Goal: Task Accomplishment & Management: Complete application form

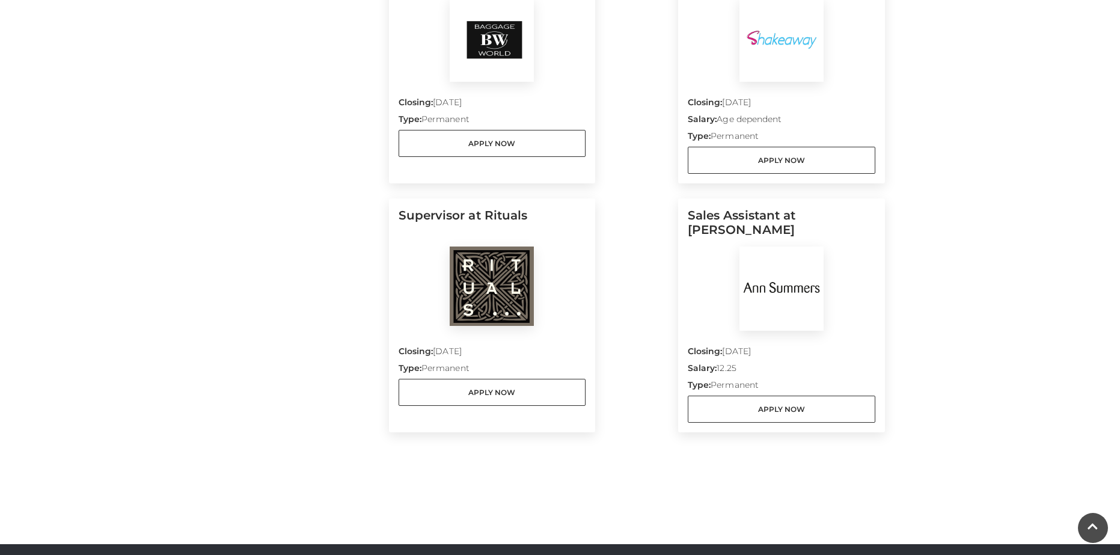
scroll to position [962, 0]
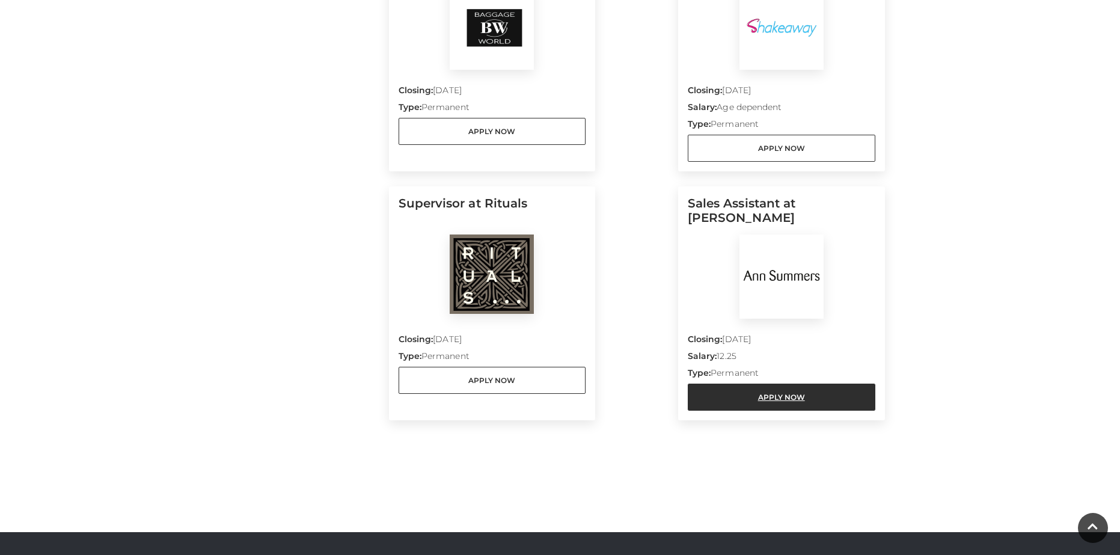
click at [764, 392] on link "Apply Now" at bounding box center [782, 397] width 188 height 27
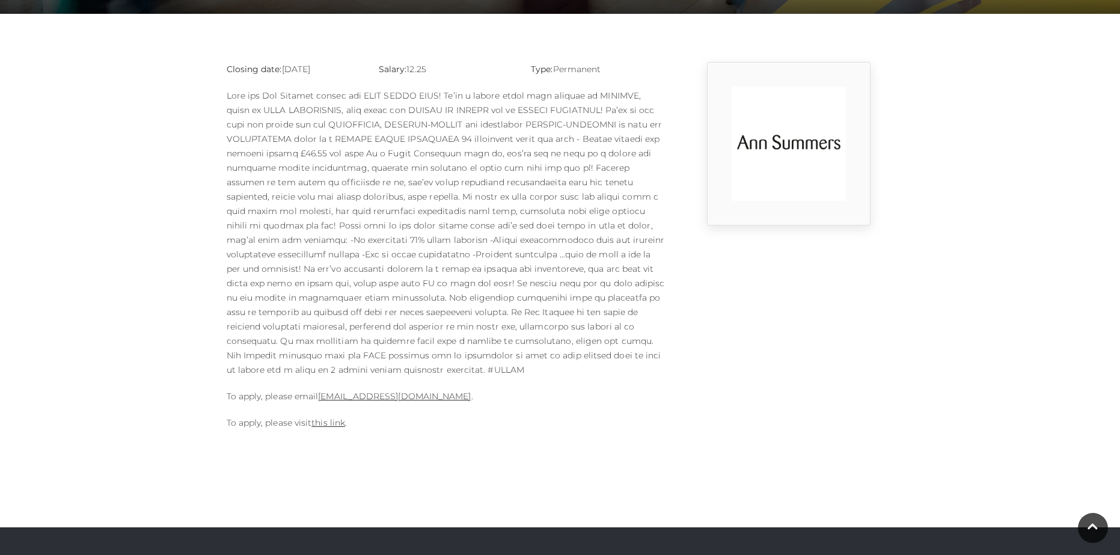
scroll to position [361, 0]
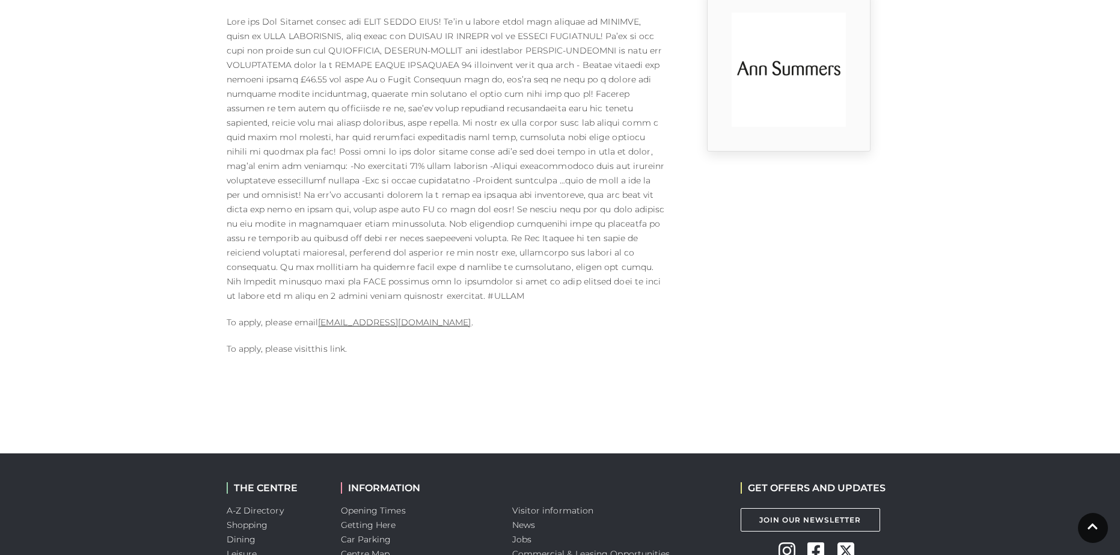
click at [336, 343] on link "this link" at bounding box center [329, 348] width 34 height 11
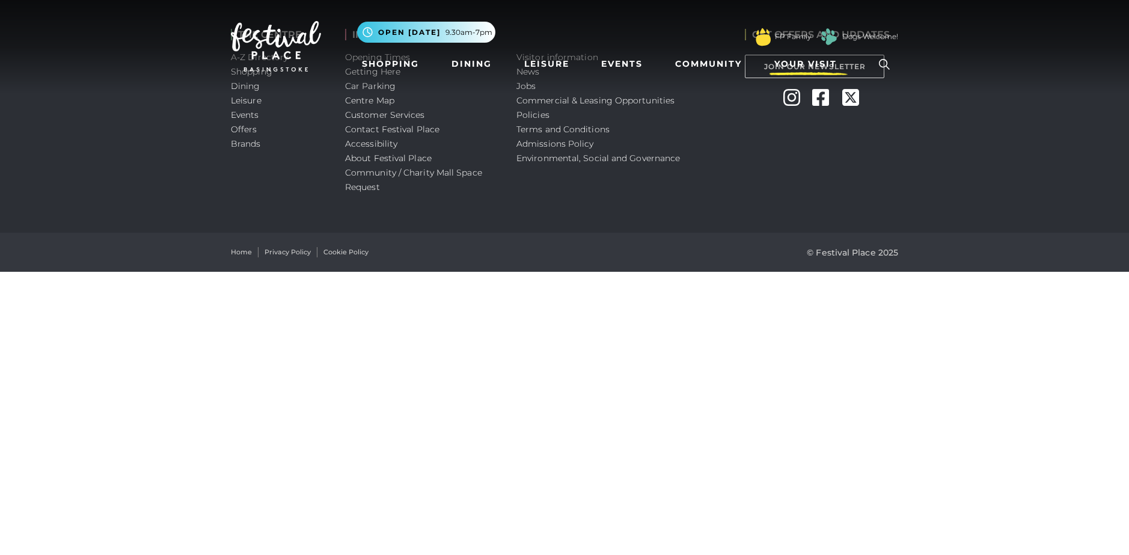
click at [805, 63] on span "Your Visit" at bounding box center [806, 64] width 63 height 13
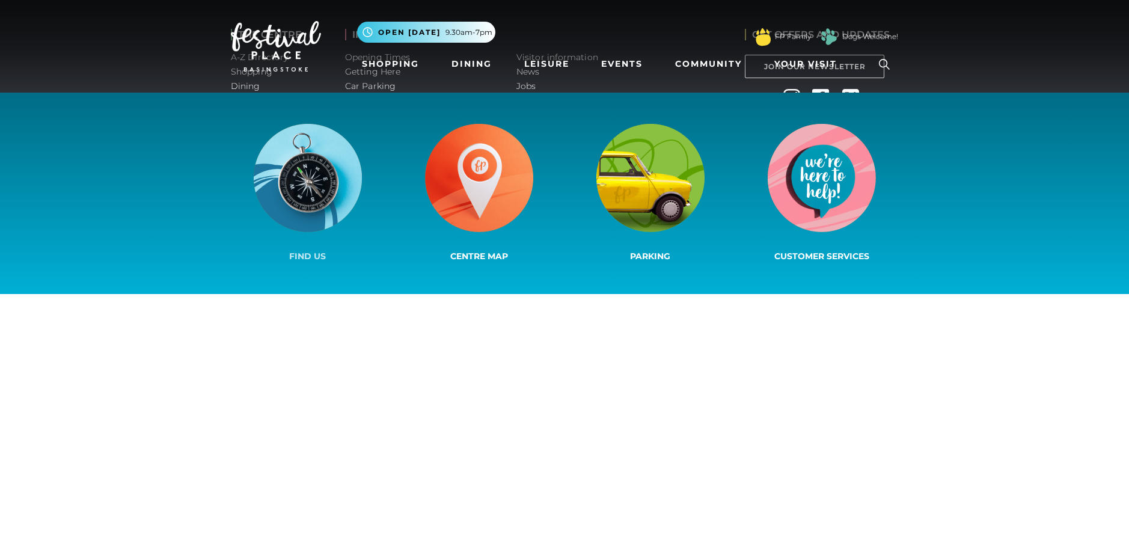
click at [325, 176] on img at bounding box center [308, 178] width 108 height 108
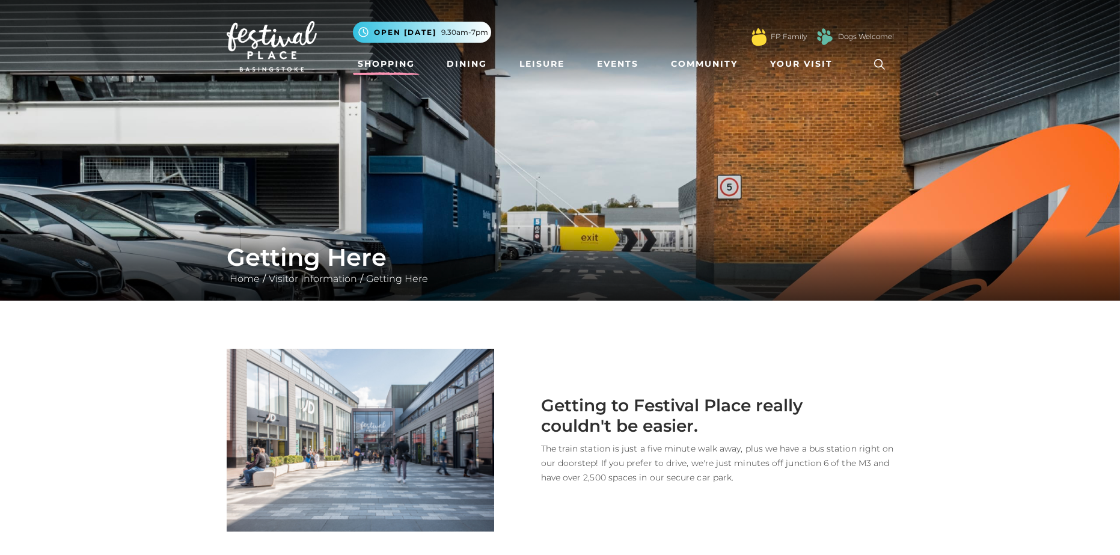
click at [408, 64] on link "Shopping" at bounding box center [386, 64] width 67 height 22
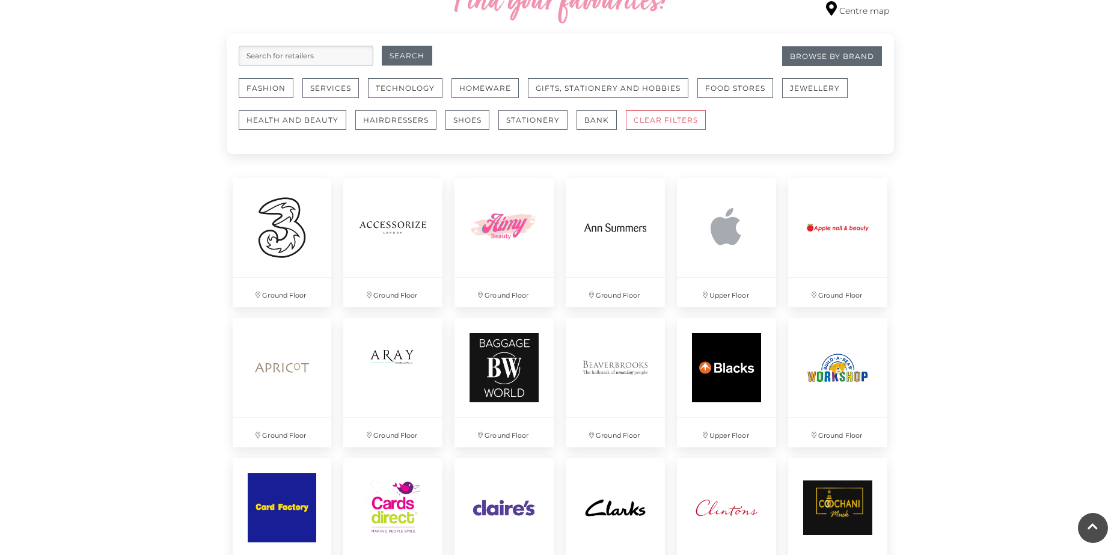
scroll to position [722, 0]
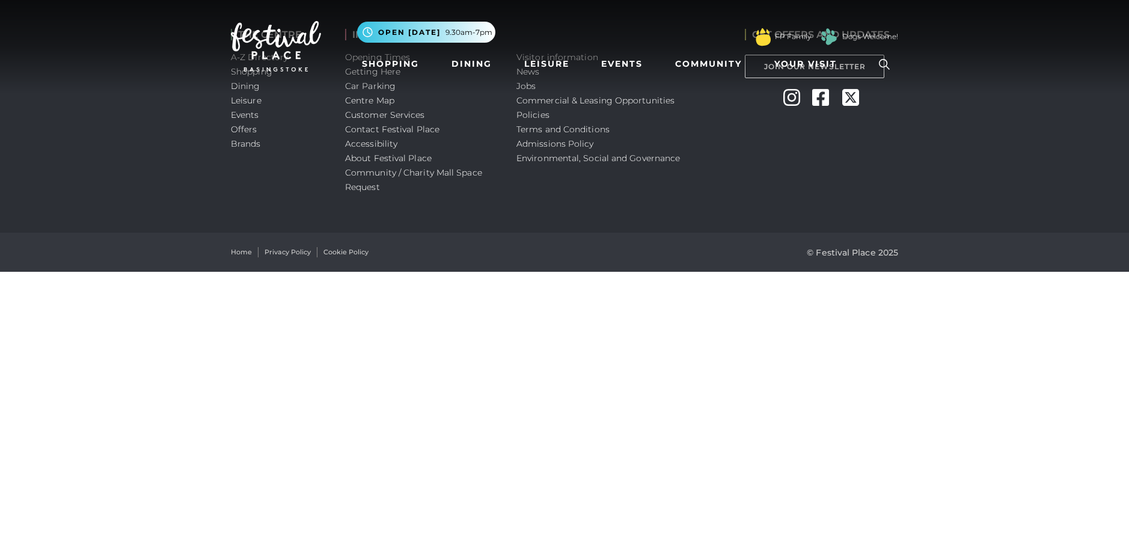
click at [881, 62] on icon at bounding box center [885, 64] width 18 height 18
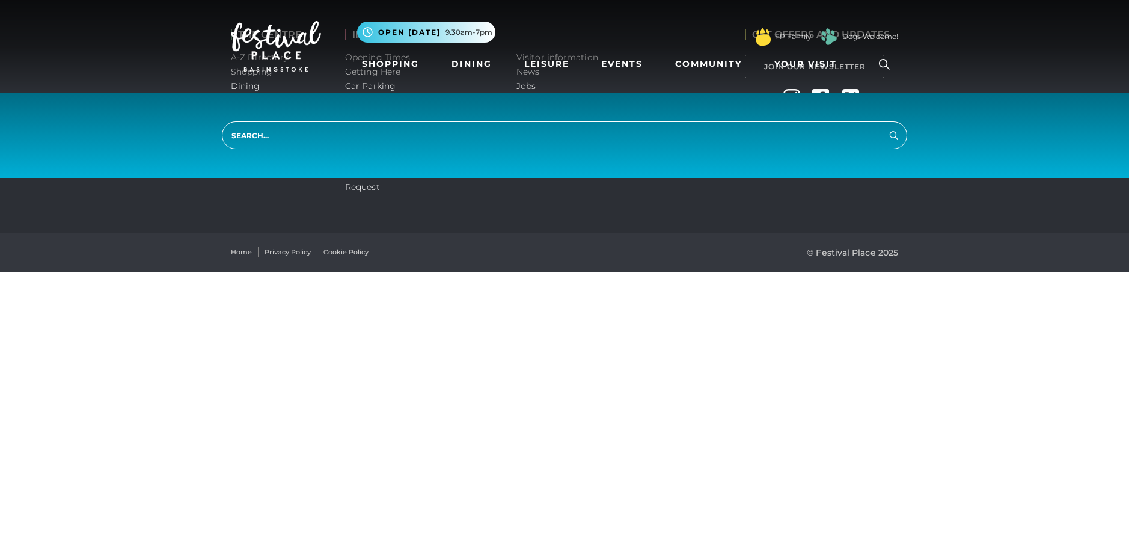
click at [754, 141] on input "search" at bounding box center [565, 135] width 686 height 28
type input "apply"
click at [887, 127] on button "Search" at bounding box center [894, 134] width 14 height 15
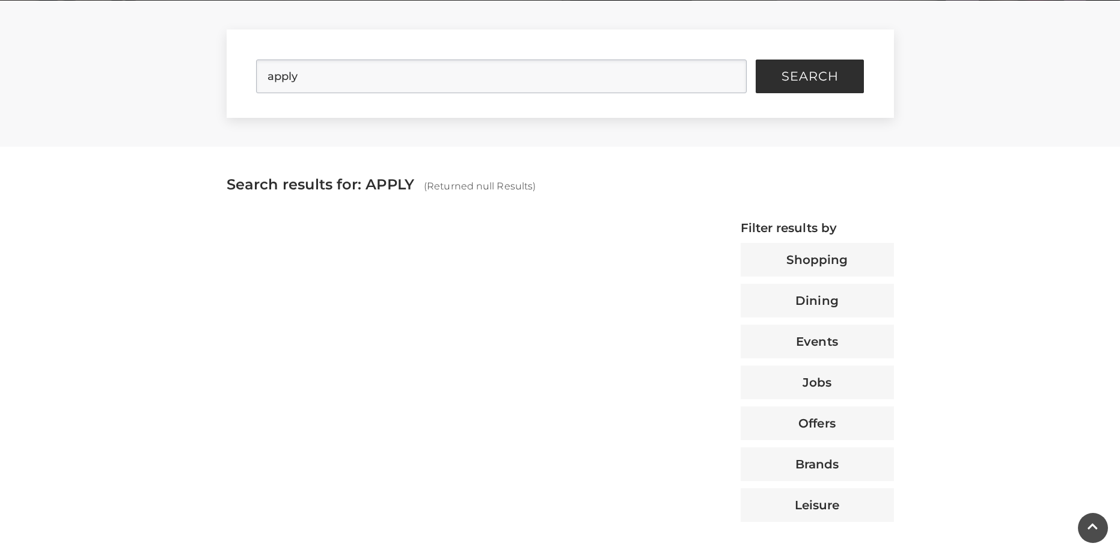
scroll to position [180, 0]
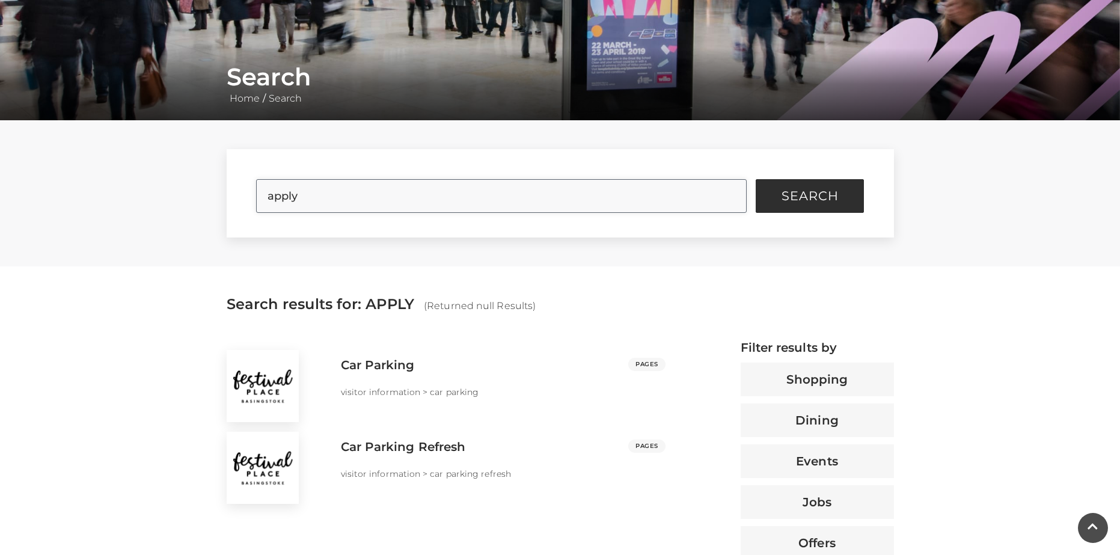
click at [431, 204] on input "apply" at bounding box center [501, 196] width 491 height 34
type input "a"
type input "job application"
click at [756, 179] on button "Search" at bounding box center [810, 196] width 108 height 34
click at [786, 204] on button "Search" at bounding box center [810, 196] width 108 height 34
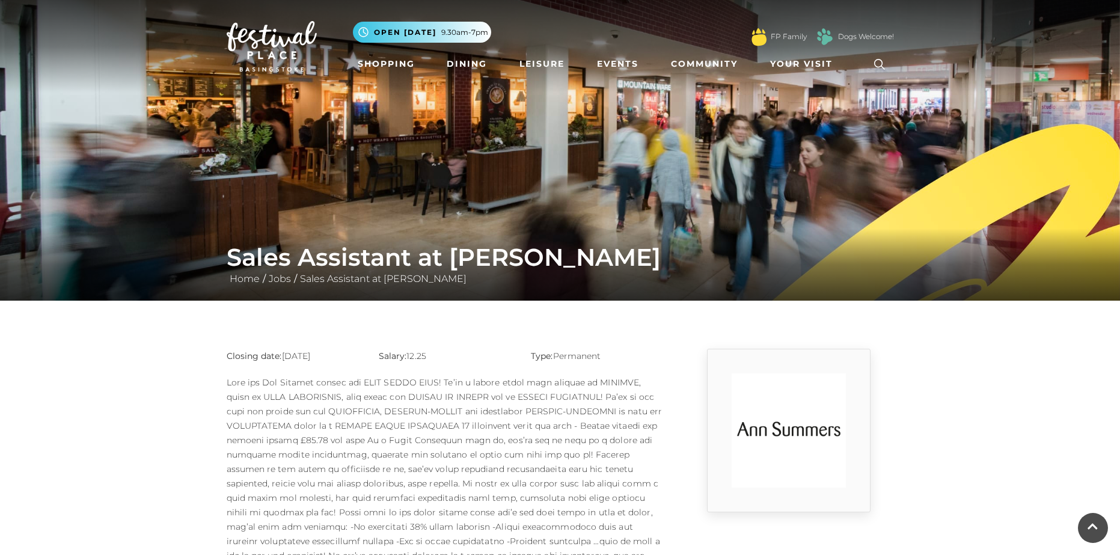
scroll to position [361, 0]
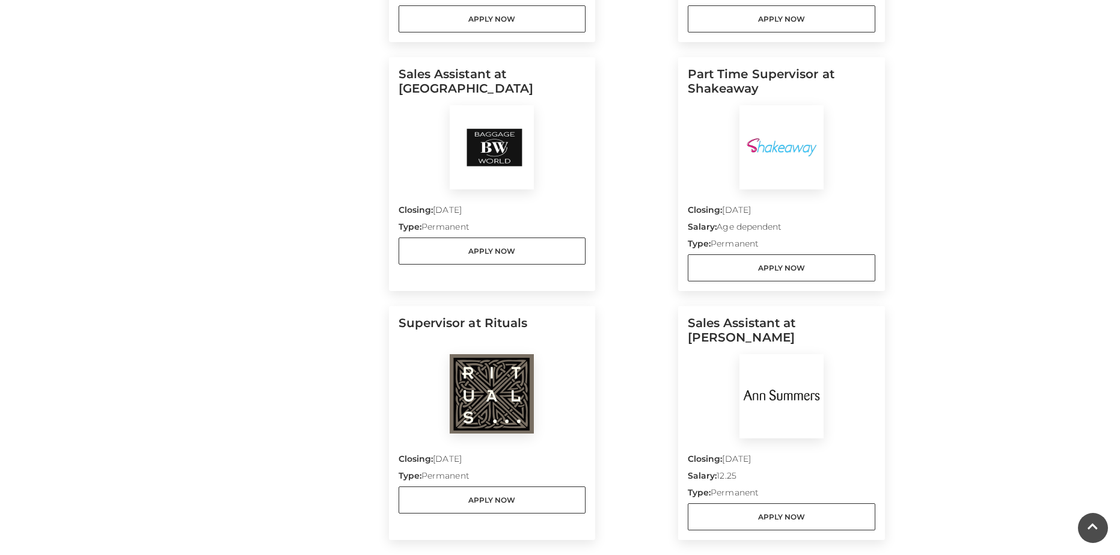
scroll to position [842, 0]
click at [476, 374] on img at bounding box center [492, 394] width 84 height 79
click at [488, 499] on link "Apply Now" at bounding box center [493, 500] width 188 height 27
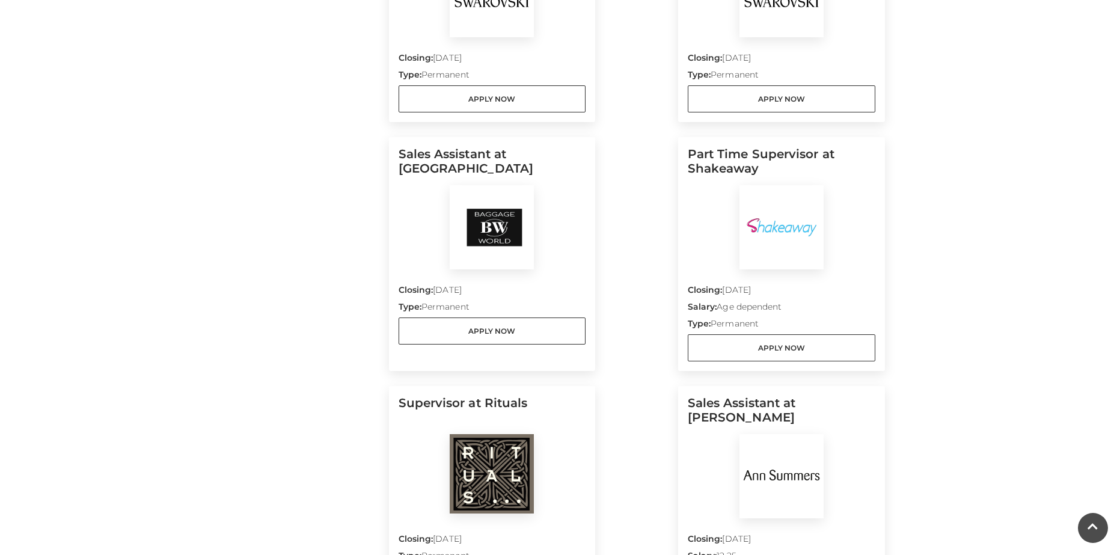
scroll to position [722, 0]
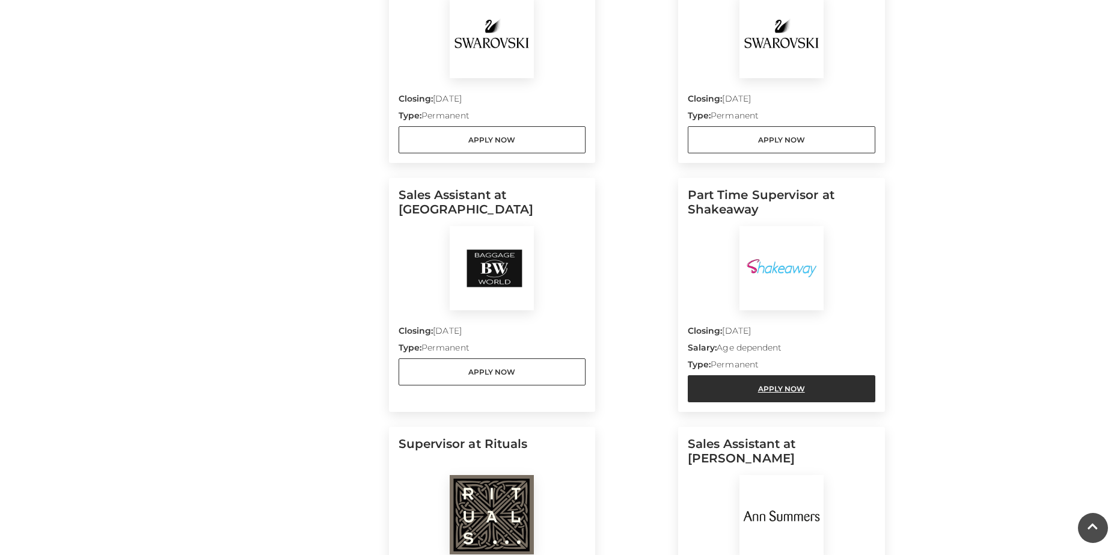
click at [770, 388] on link "Apply Now" at bounding box center [782, 388] width 188 height 27
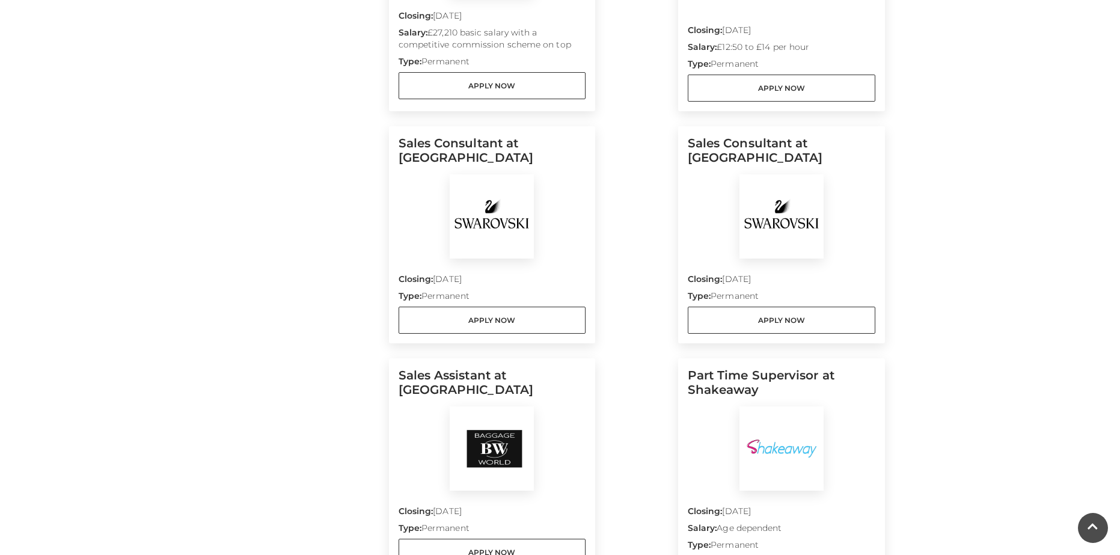
scroll to position [361, 0]
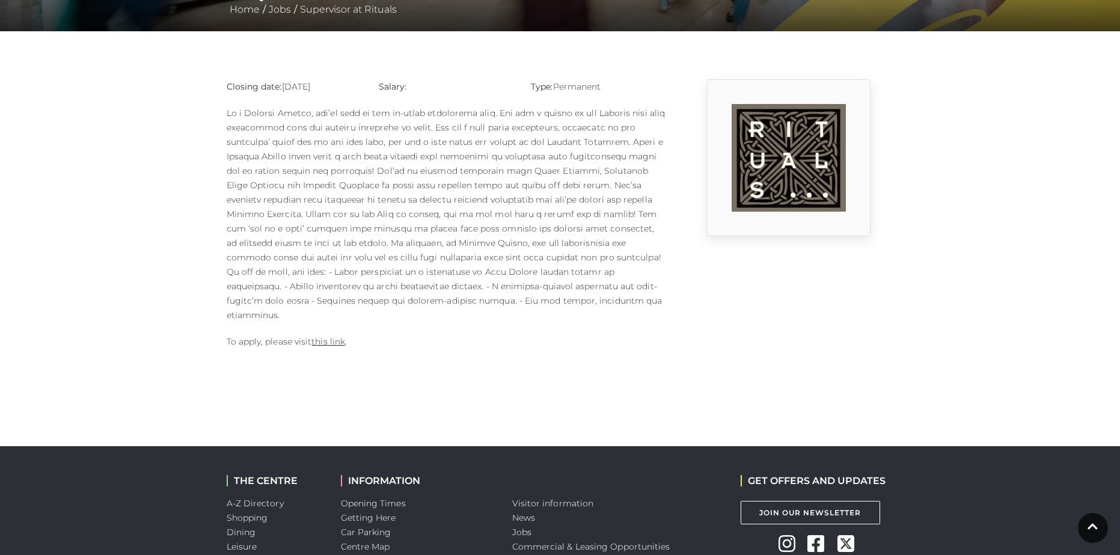
scroll to position [241, 0]
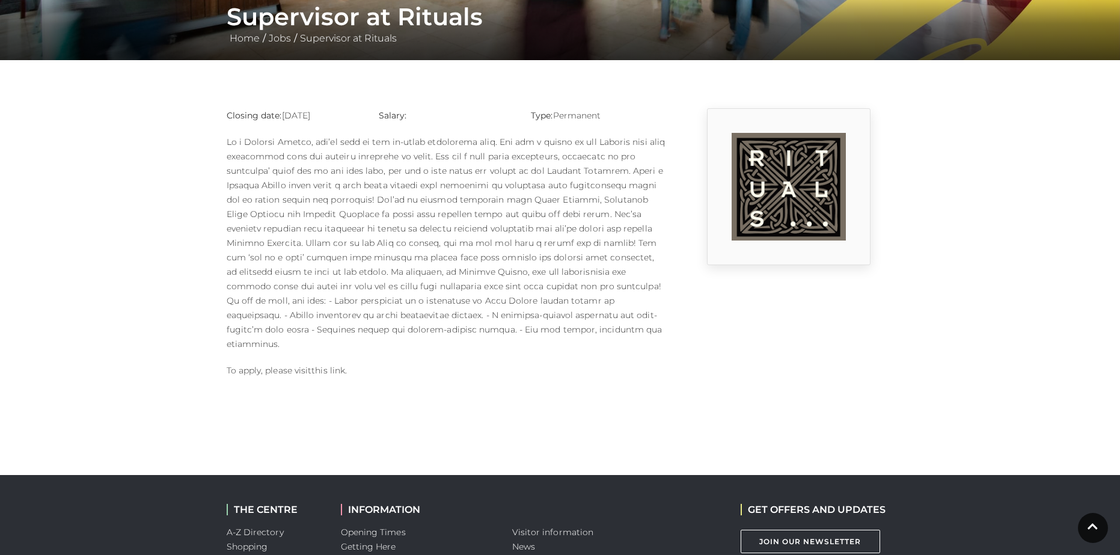
click at [334, 365] on link "this link" at bounding box center [329, 370] width 34 height 11
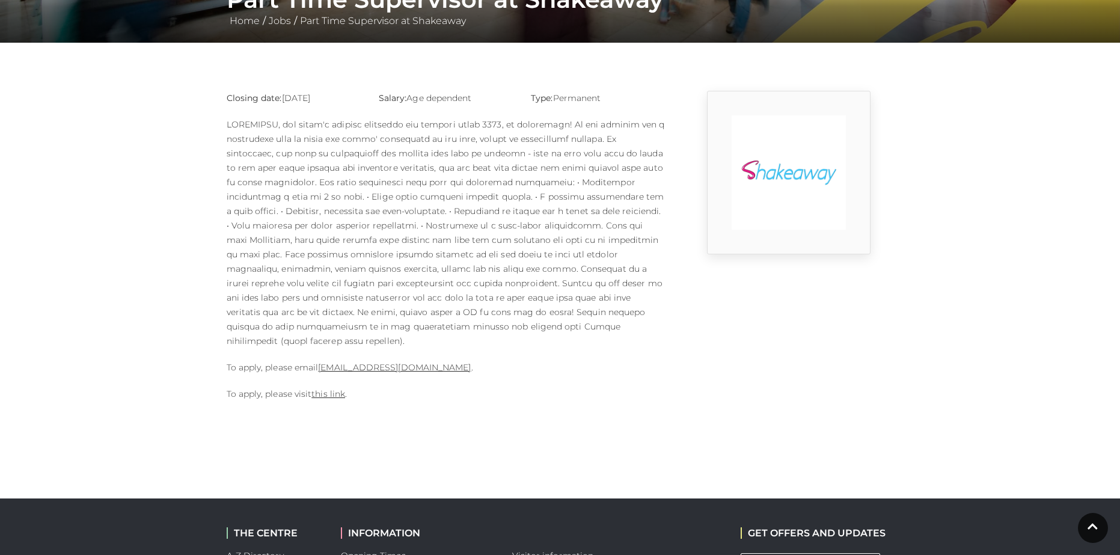
scroll to position [241, 0]
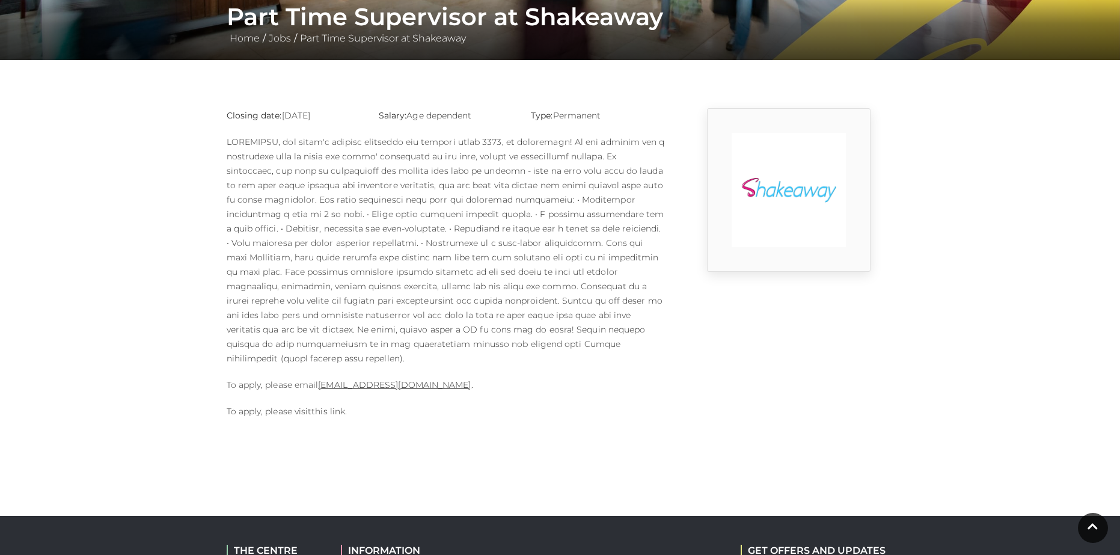
click at [322, 406] on link "this link" at bounding box center [329, 411] width 34 height 11
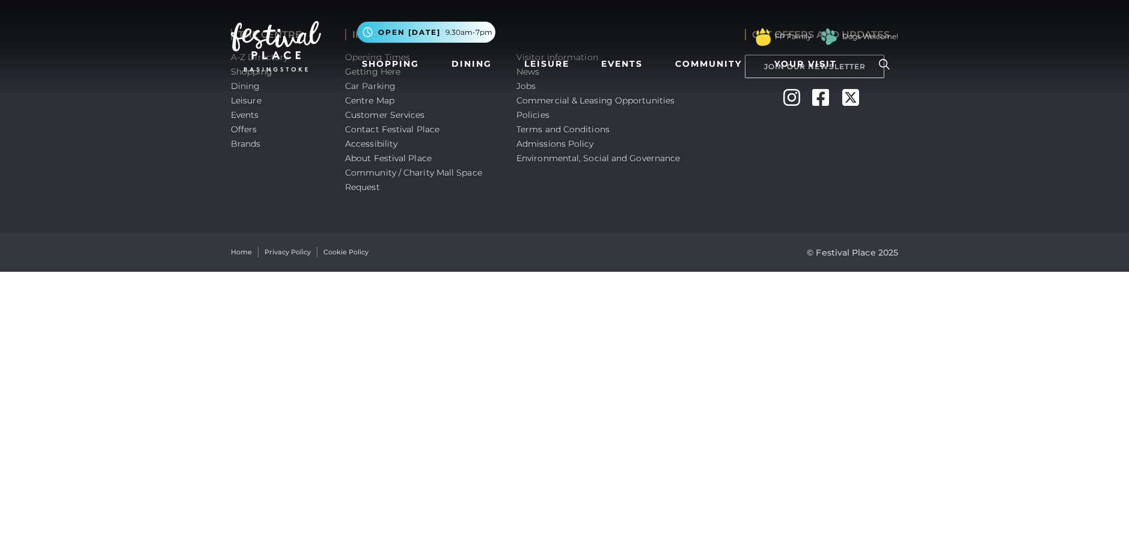
click at [753, 77] on ul "Shopping Dining Leisure Events Community Your Visit Find us Centre Map Parking …" at bounding box center [627, 65] width 541 height 28
click at [753, 74] on ul "Shopping Dining Leisure Events Community Your Visit Find us Centre Map Parking …" at bounding box center [627, 65] width 541 height 28
click at [753, 70] on ul "Shopping Dining Leisure Events Community Your Visit Find us Centre Map Parking …" at bounding box center [627, 65] width 541 height 28
click at [755, 59] on ul "Shopping Dining Leisure Events Community Your Visit Find us Centre Map Parking …" at bounding box center [627, 65] width 541 height 28
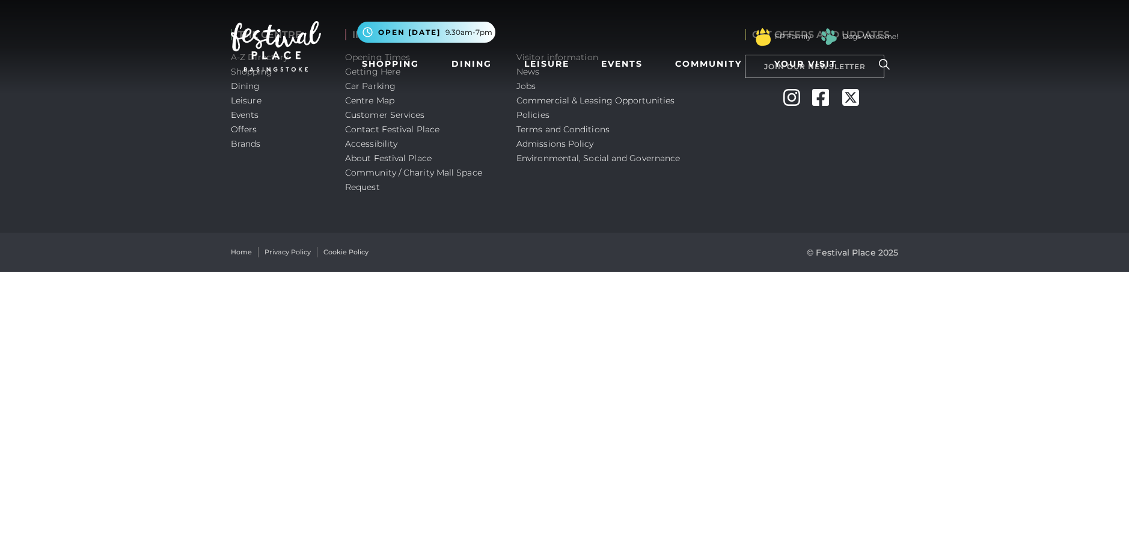
click at [754, 72] on ul "Shopping Dining Leisure Events Community Your Visit Find us Centre Map Parking …" at bounding box center [627, 65] width 541 height 28
